Goal: Entertainment & Leisure: Consume media (video, audio)

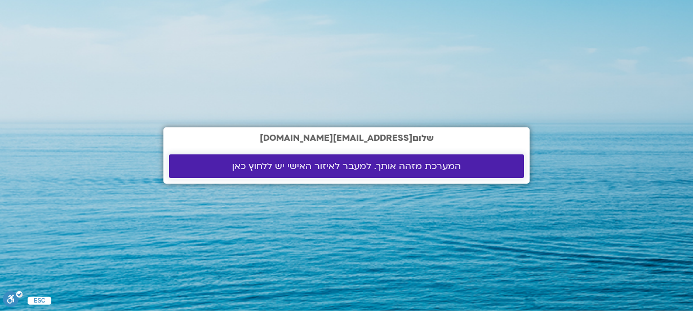
click at [391, 165] on span "המערכת מזהה אותך. למעבר לאיזור האישי יש ללחוץ כאן" at bounding box center [346, 166] width 229 height 10
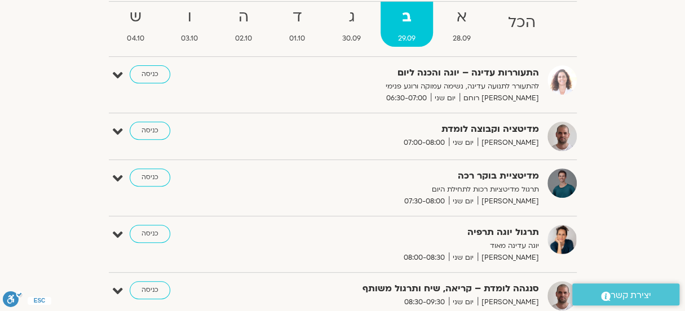
scroll to position [113, 0]
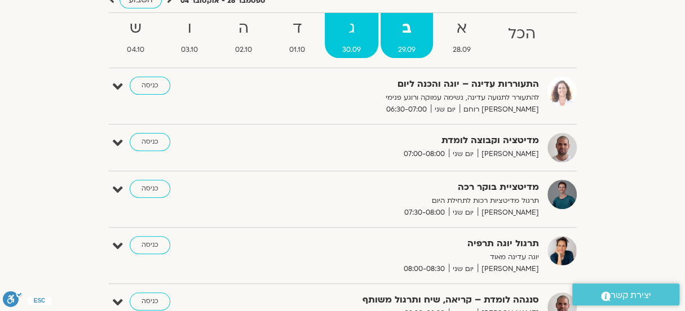
click at [360, 34] on strong "ג" at bounding box center [352, 28] width 54 height 25
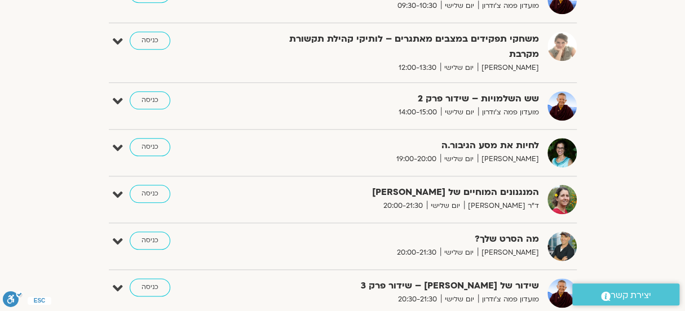
scroll to position [338, 0]
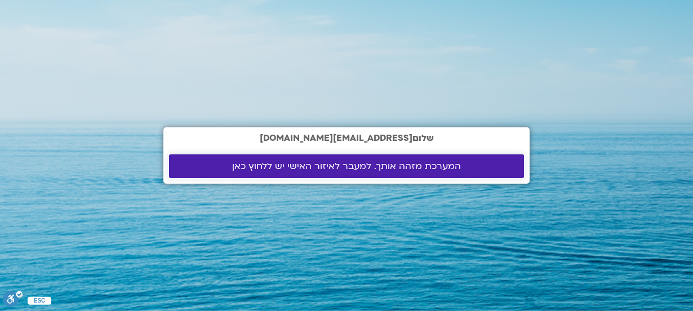
click at [355, 163] on span "המערכת מזהה אותך. למעבר לאיזור האישי יש ללחוץ כאן" at bounding box center [346, 166] width 229 height 10
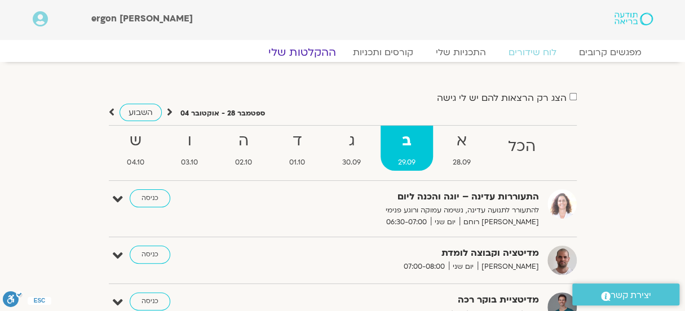
click at [304, 48] on link "ההקלטות שלי" at bounding box center [302, 53] width 95 height 14
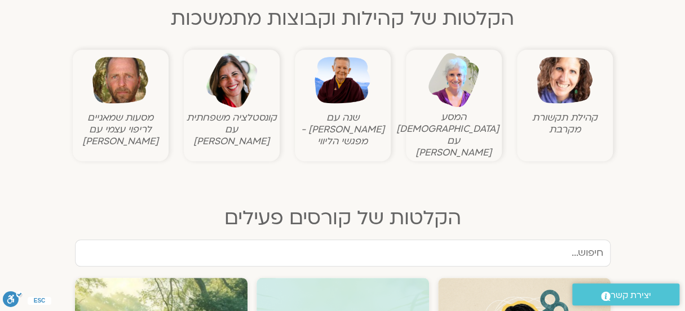
scroll to position [395, 0]
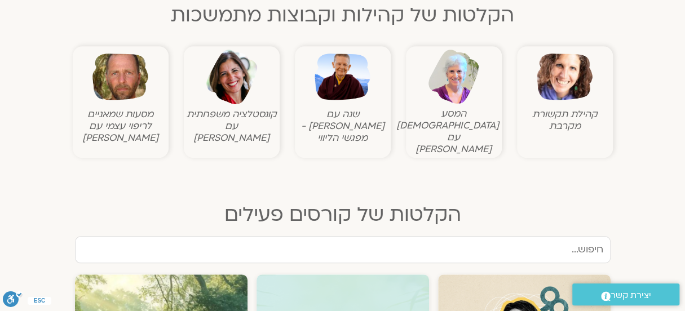
click at [552, 79] on img at bounding box center [565, 77] width 56 height 56
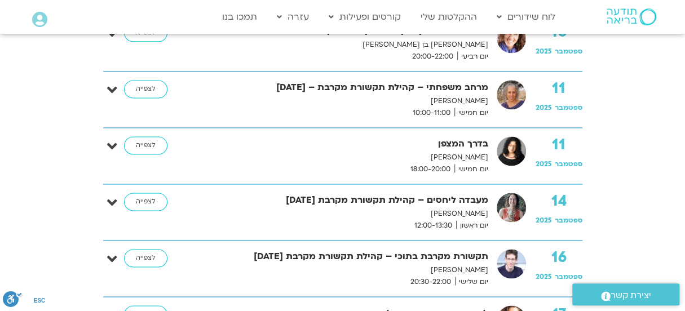
scroll to position [789, 0]
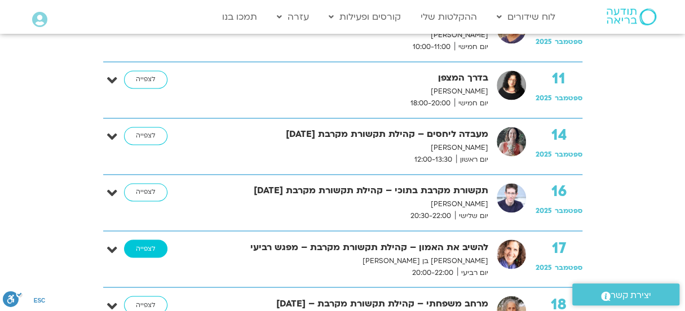
click at [149, 246] on link "לצפייה" at bounding box center [145, 249] width 43 height 18
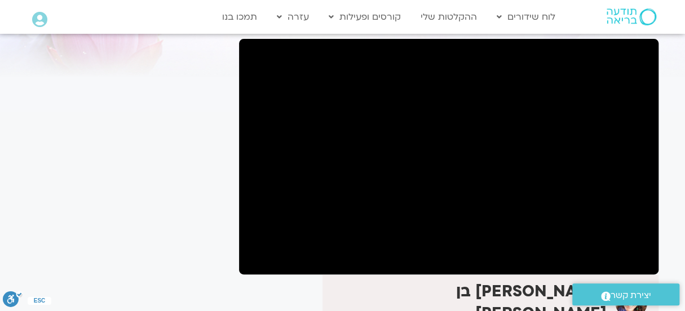
scroll to position [73, 0]
